Goal: Task Accomplishment & Management: Manage account settings

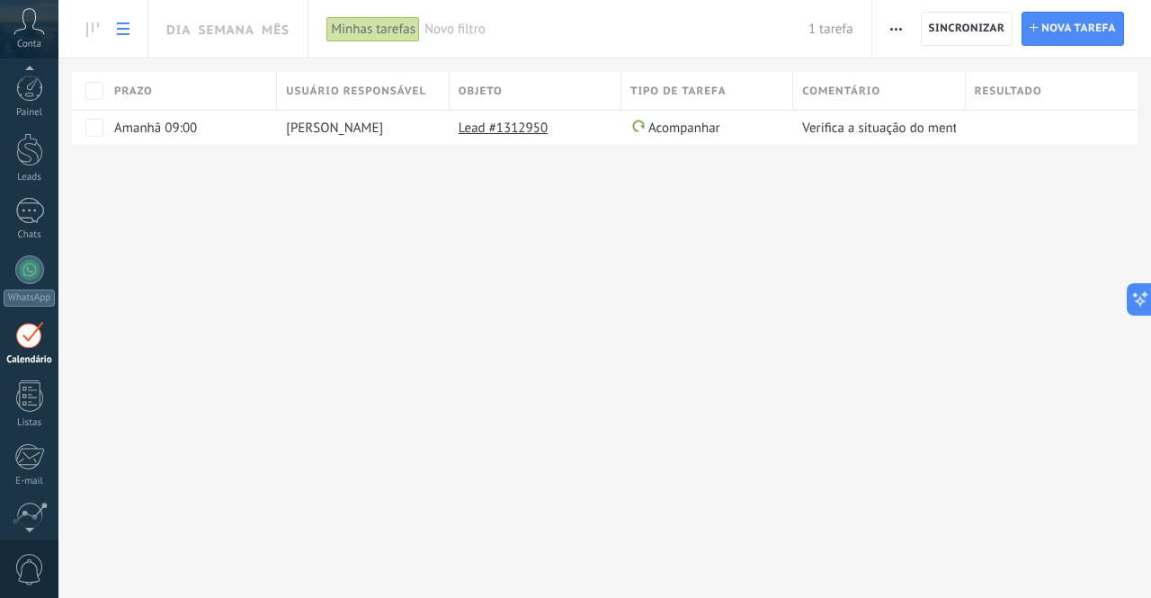
scroll to position [17, 0]
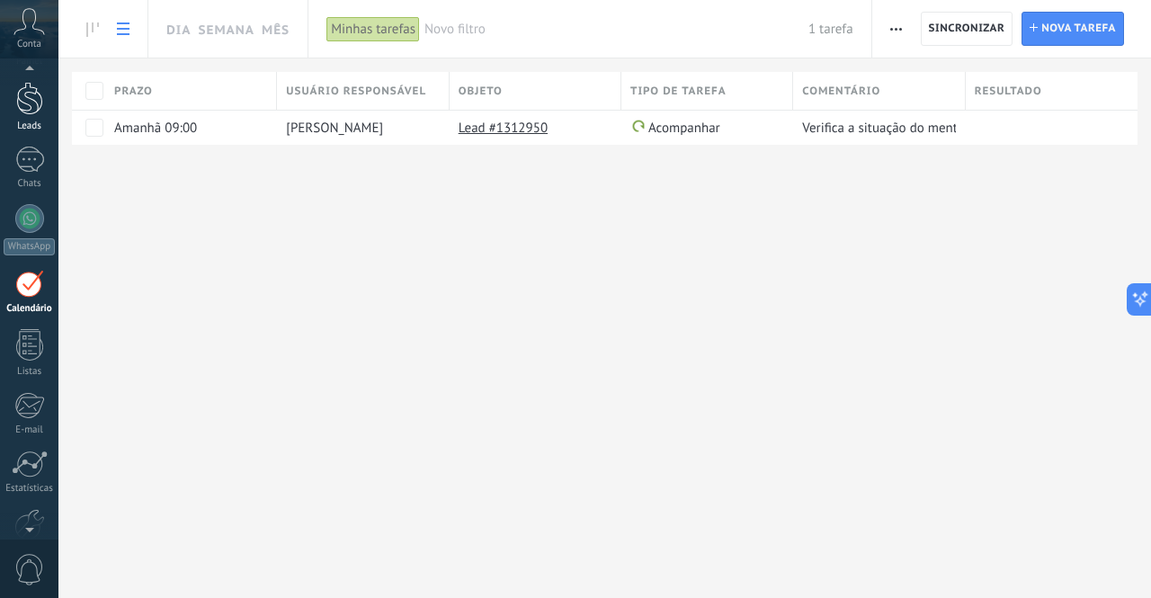
click at [27, 97] on div at bounding box center [29, 98] width 27 height 33
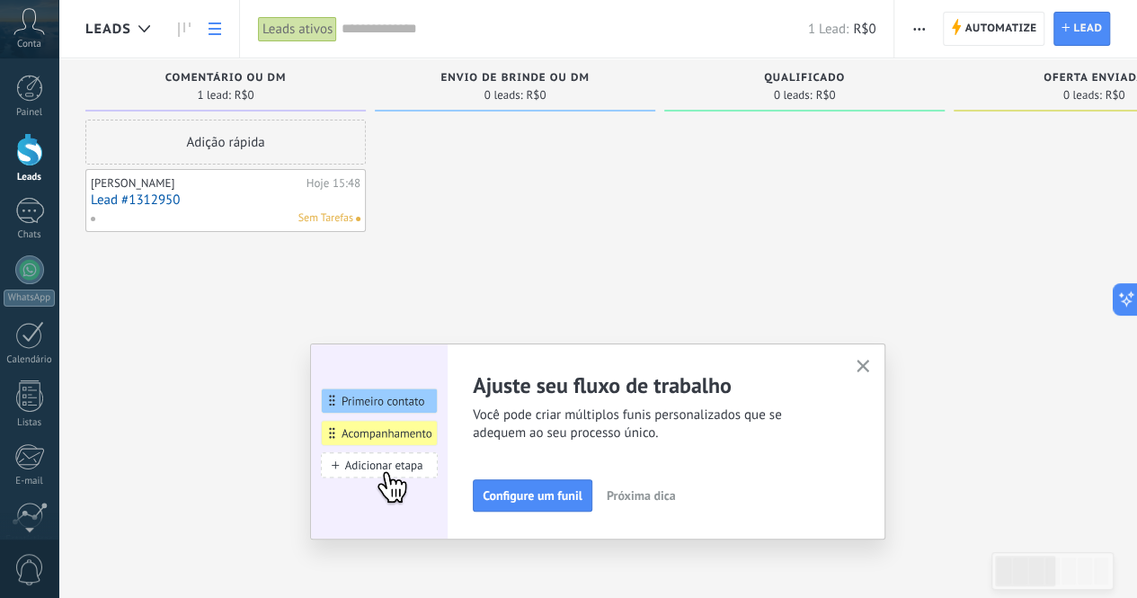
click at [212, 29] on use at bounding box center [215, 28] width 13 height 13
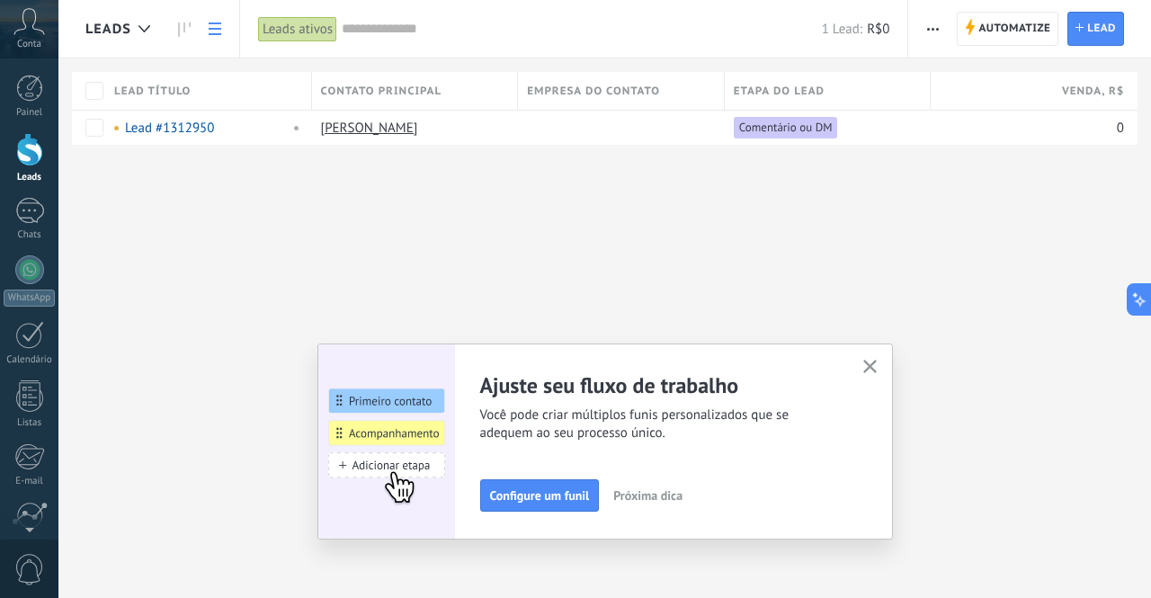
click at [872, 373] on span "button" at bounding box center [869, 367] width 13 height 15
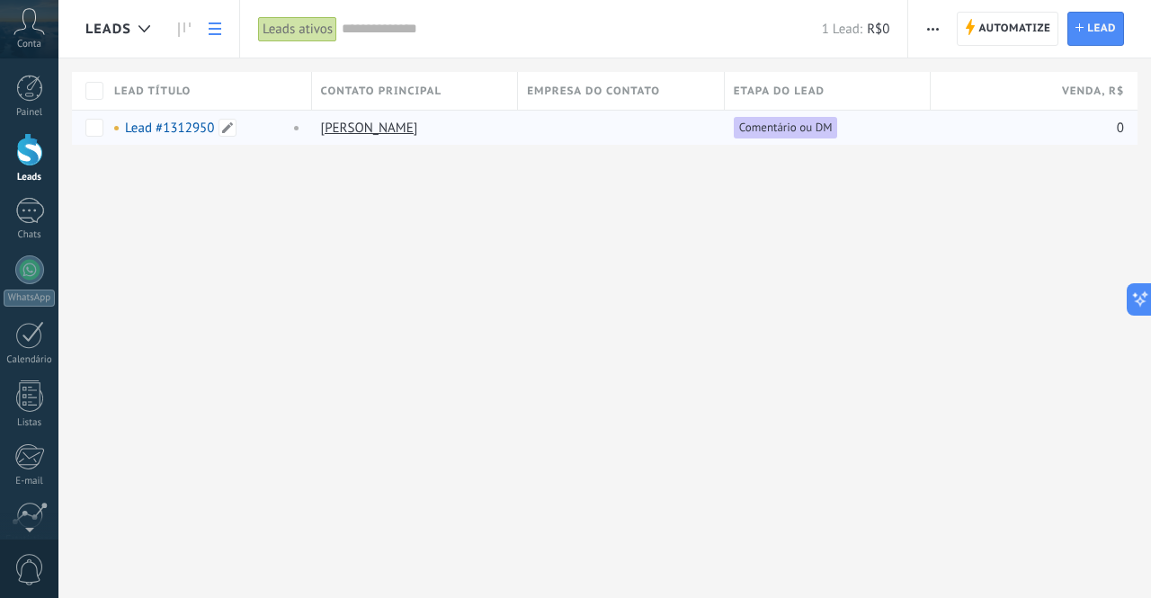
click at [181, 130] on link "Lead #1312950" at bounding box center [169, 128] width 89 height 17
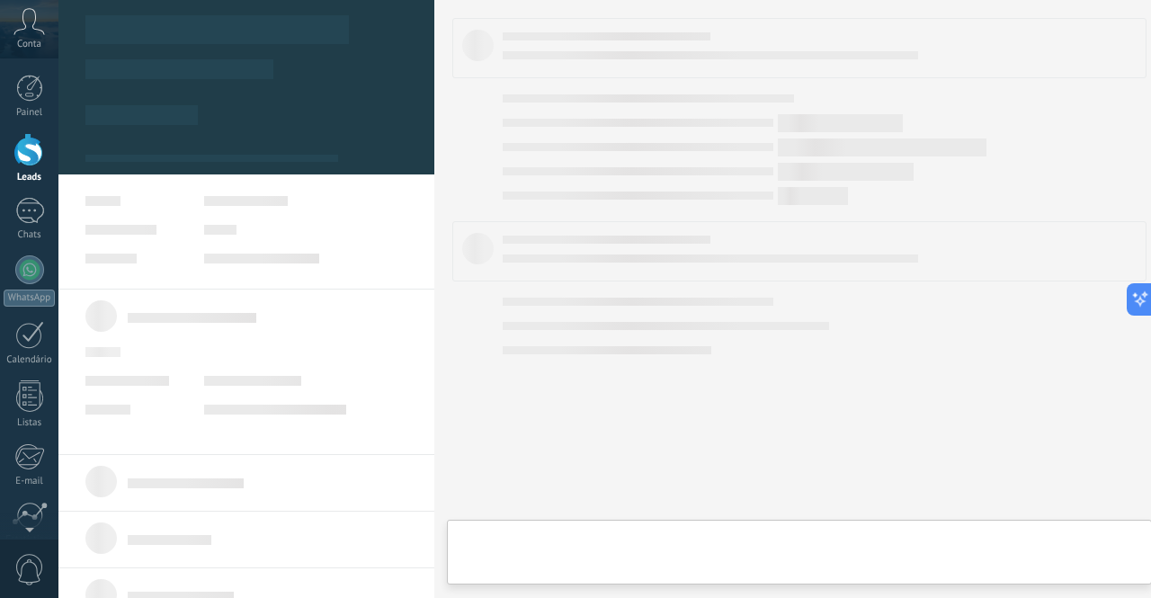
type textarea "**********"
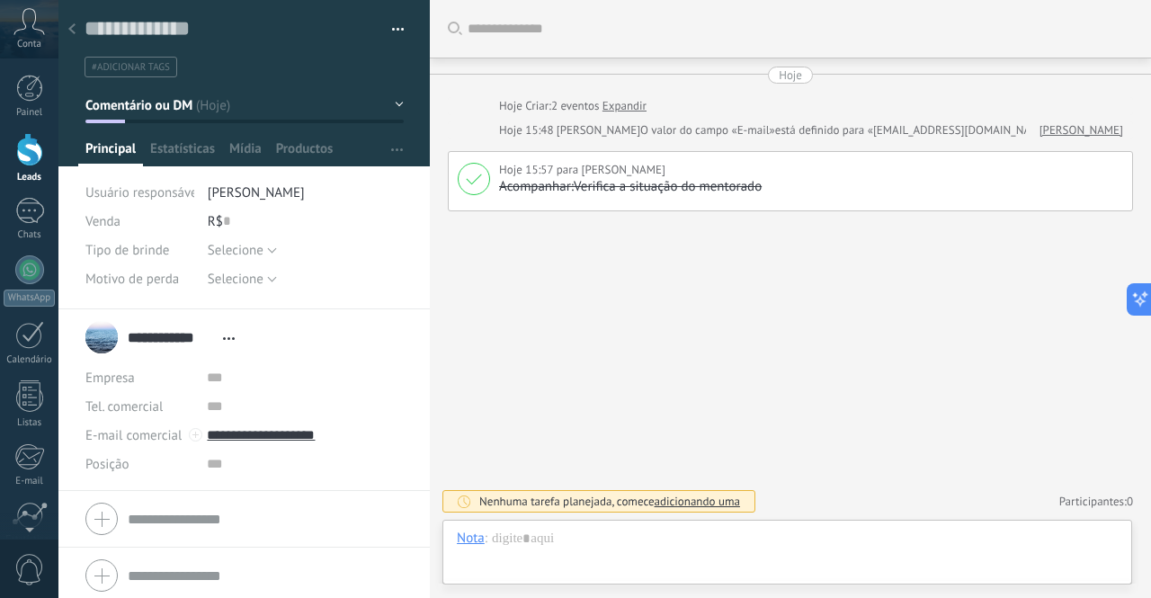
scroll to position [27, 0]
click at [687, 185] on p "Verifica a situação do mentorado" at bounding box center [808, 187] width 619 height 18
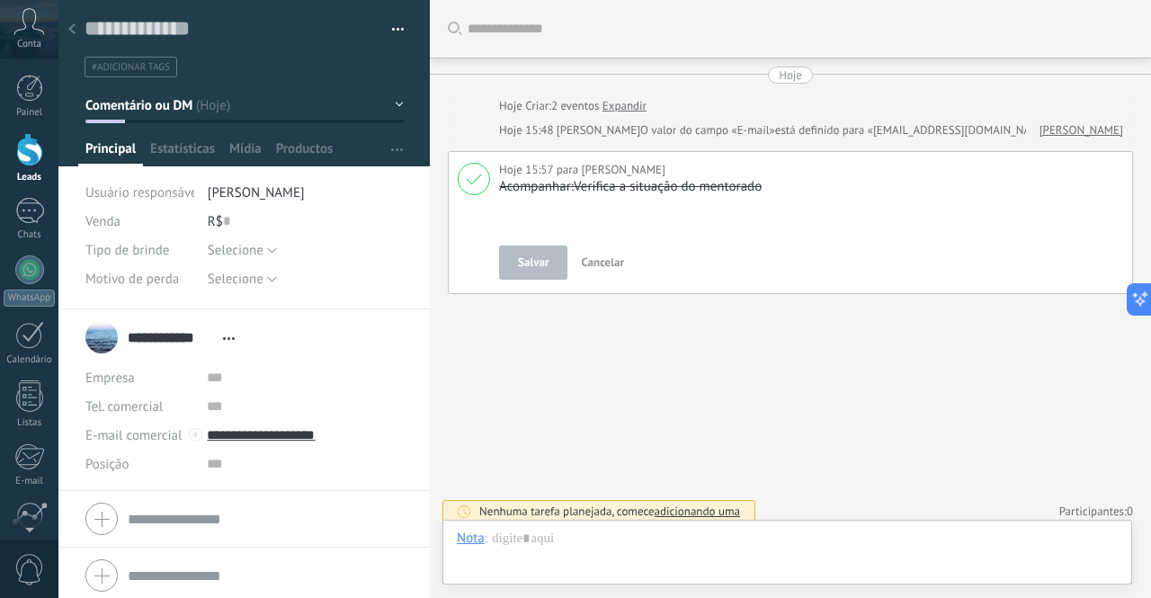
click at [611, 265] on span "Cancelar" at bounding box center [602, 261] width 43 height 15
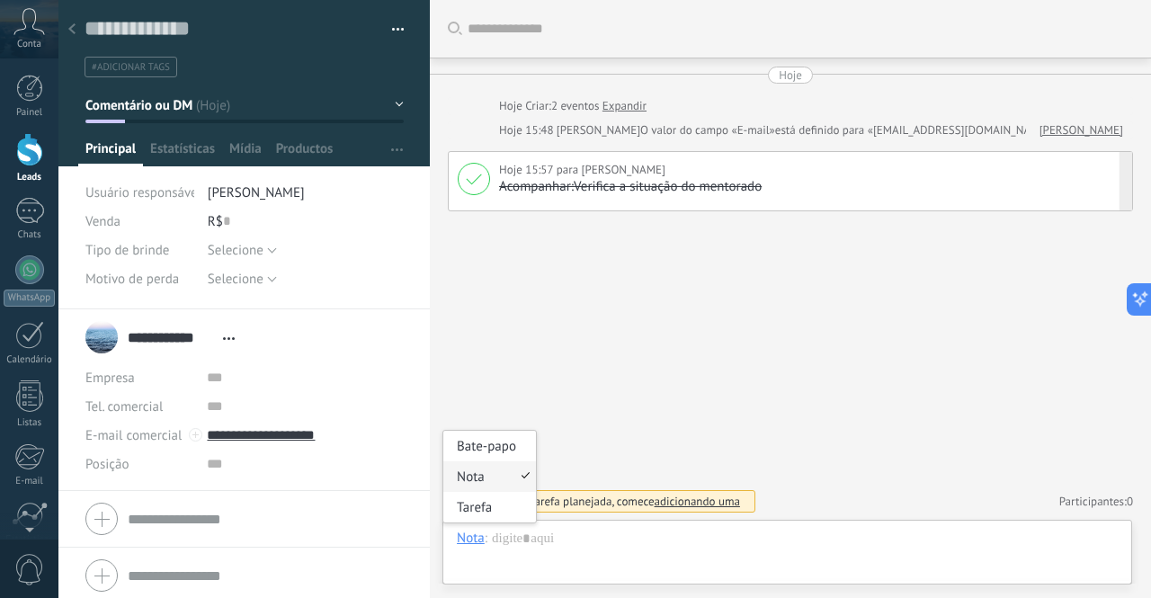
click at [475, 537] on div "Nota" at bounding box center [471, 537] width 28 height 16
click at [480, 447] on div "Bate-papo" at bounding box center [489, 446] width 93 height 31
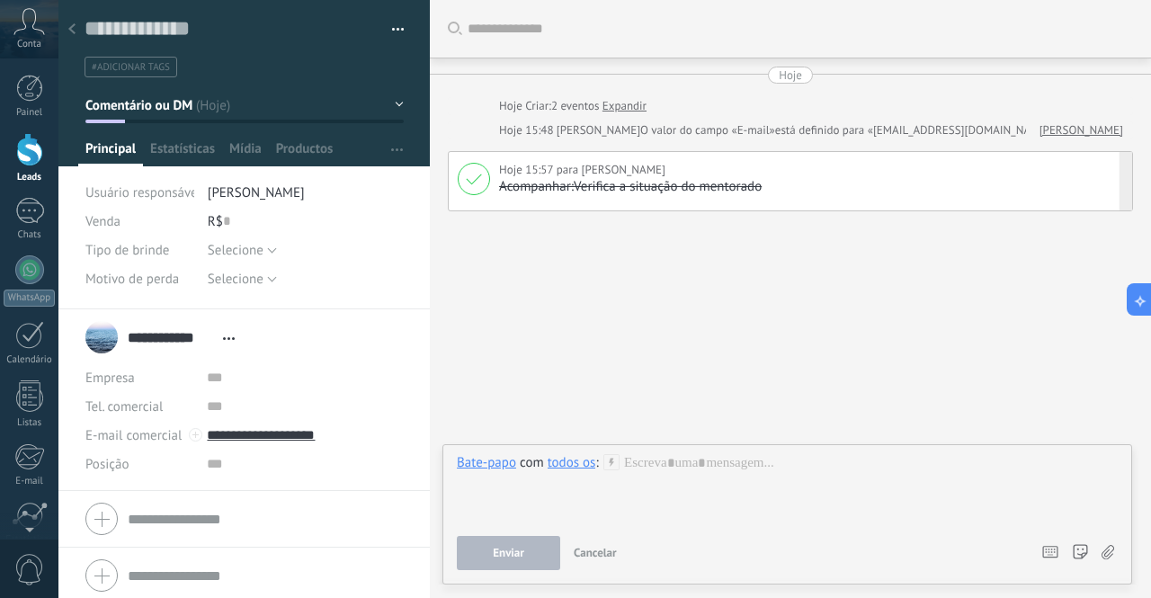
click at [499, 458] on div "Bate-papo" at bounding box center [486, 462] width 59 height 16
click at [489, 429] on div "Tarefa" at bounding box center [489, 431] width 93 height 31
